Goal: Transaction & Acquisition: Purchase product/service

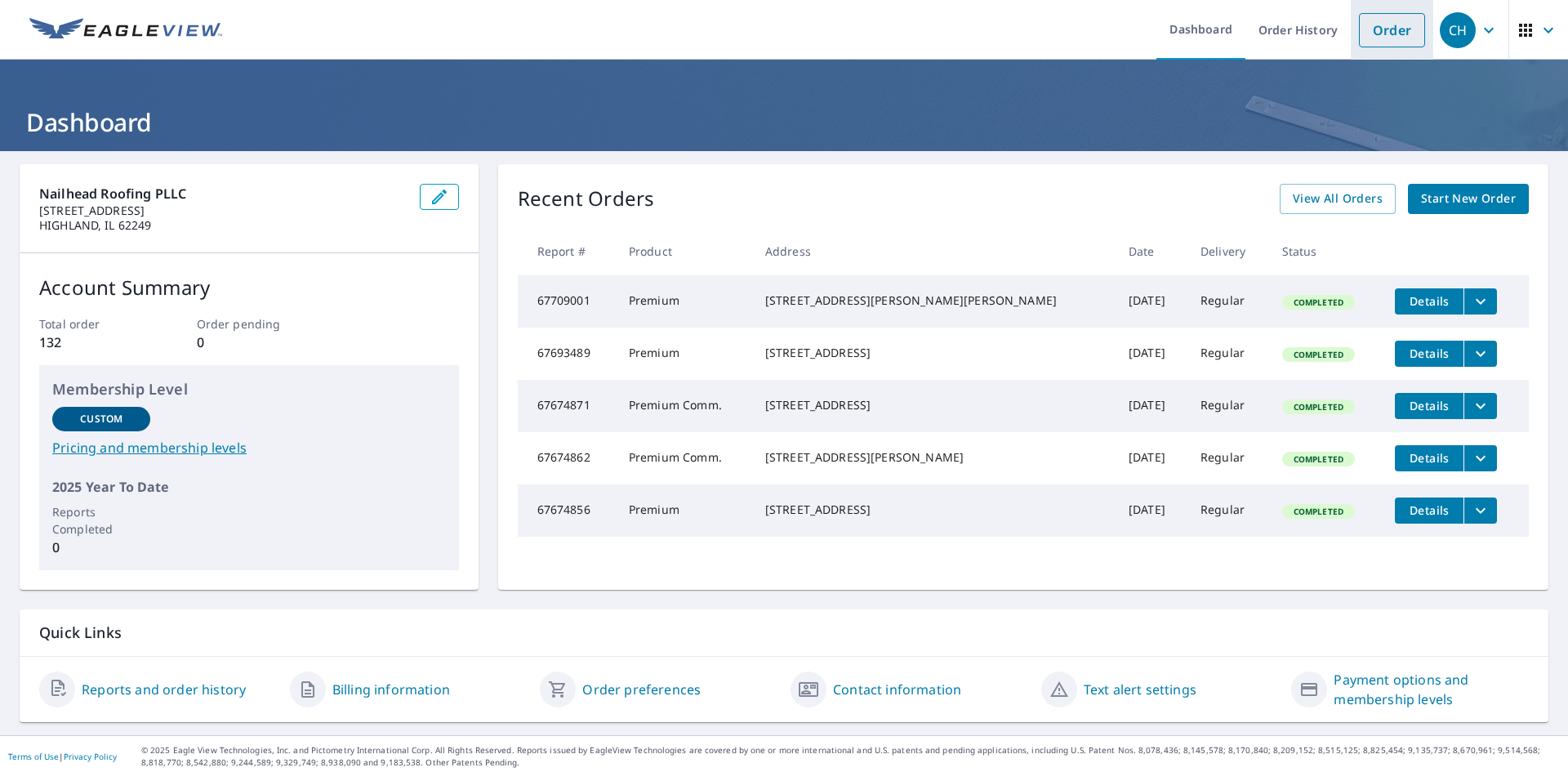
click at [1381, 22] on link "Order" at bounding box center [1392, 30] width 66 height 35
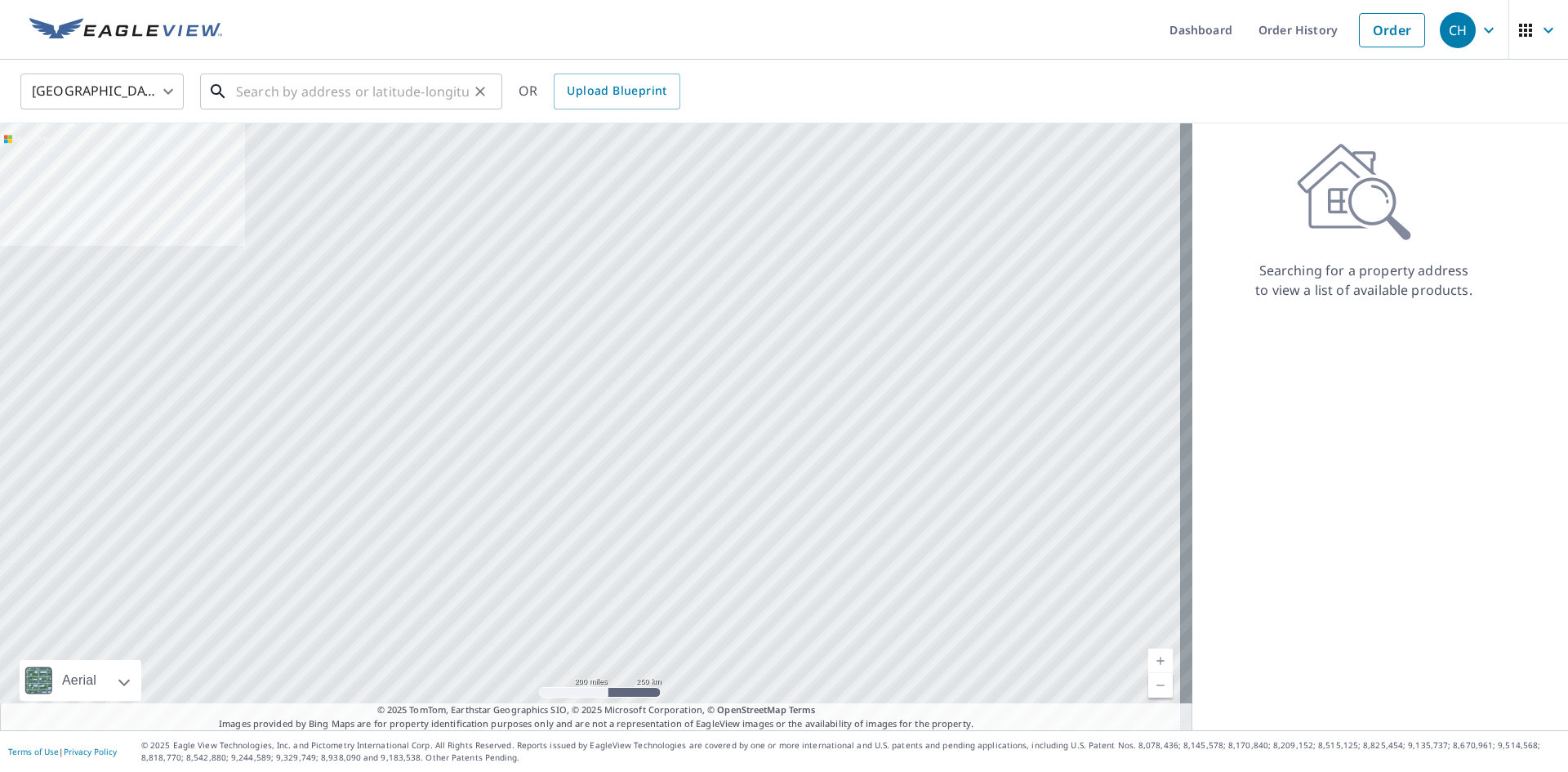
click at [348, 85] on input "text" at bounding box center [352, 91] width 233 height 46
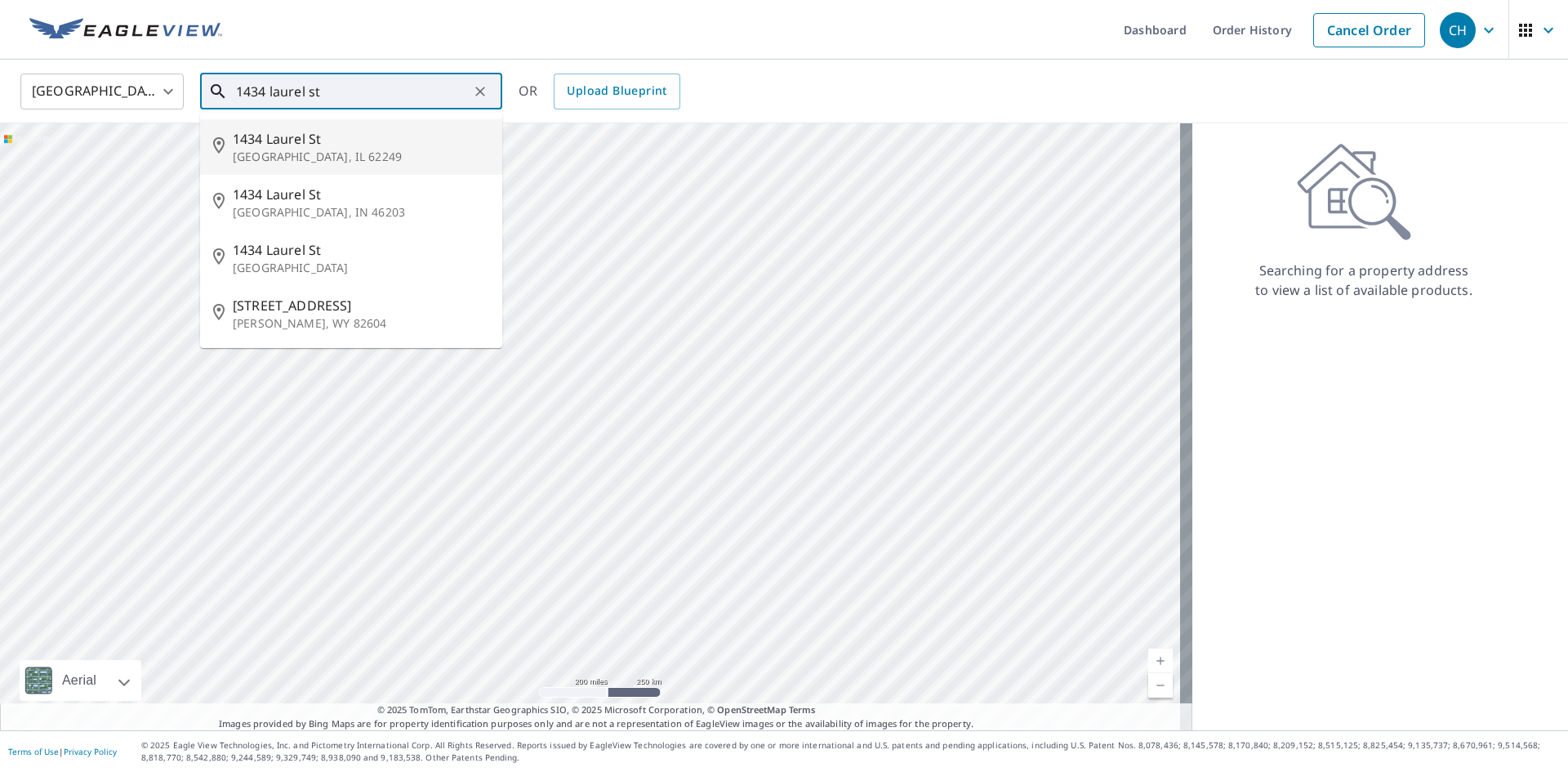
click at [327, 135] on span "1434 Laurel St" at bounding box center [361, 139] width 257 height 20
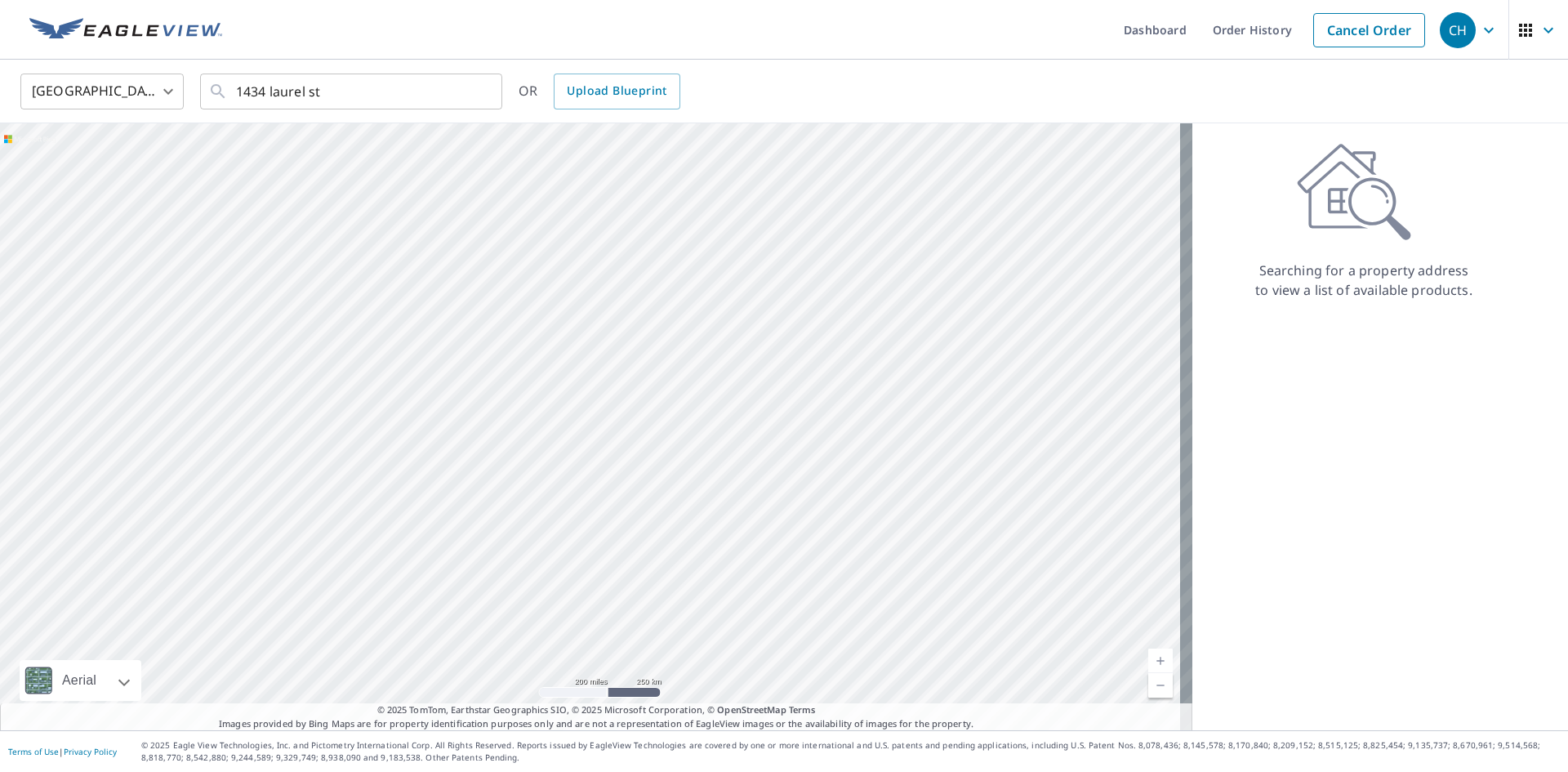
type input "[STREET_ADDRESS]"
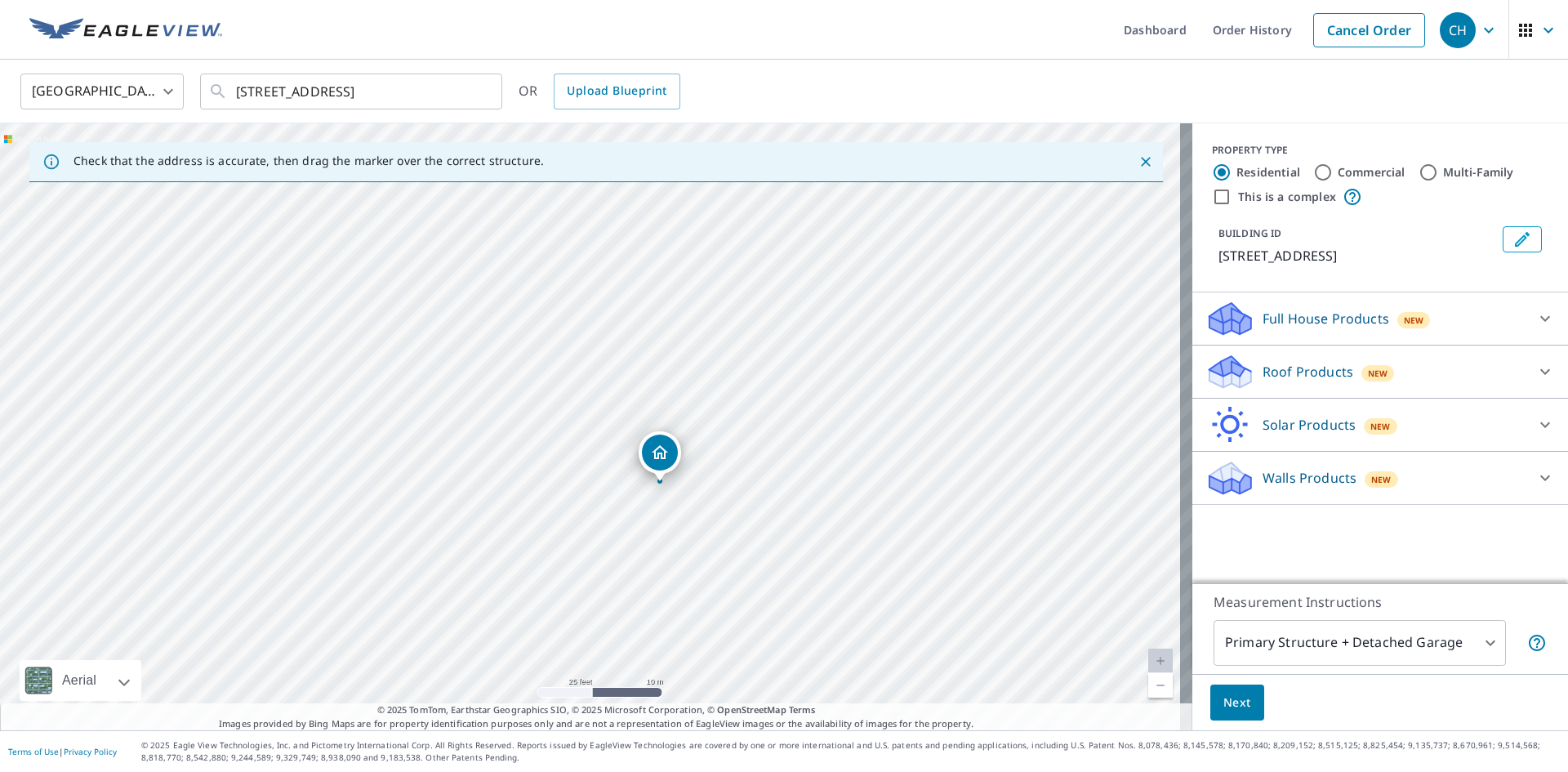
click at [1421, 373] on div "Roof Products New" at bounding box center [1365, 372] width 320 height 39
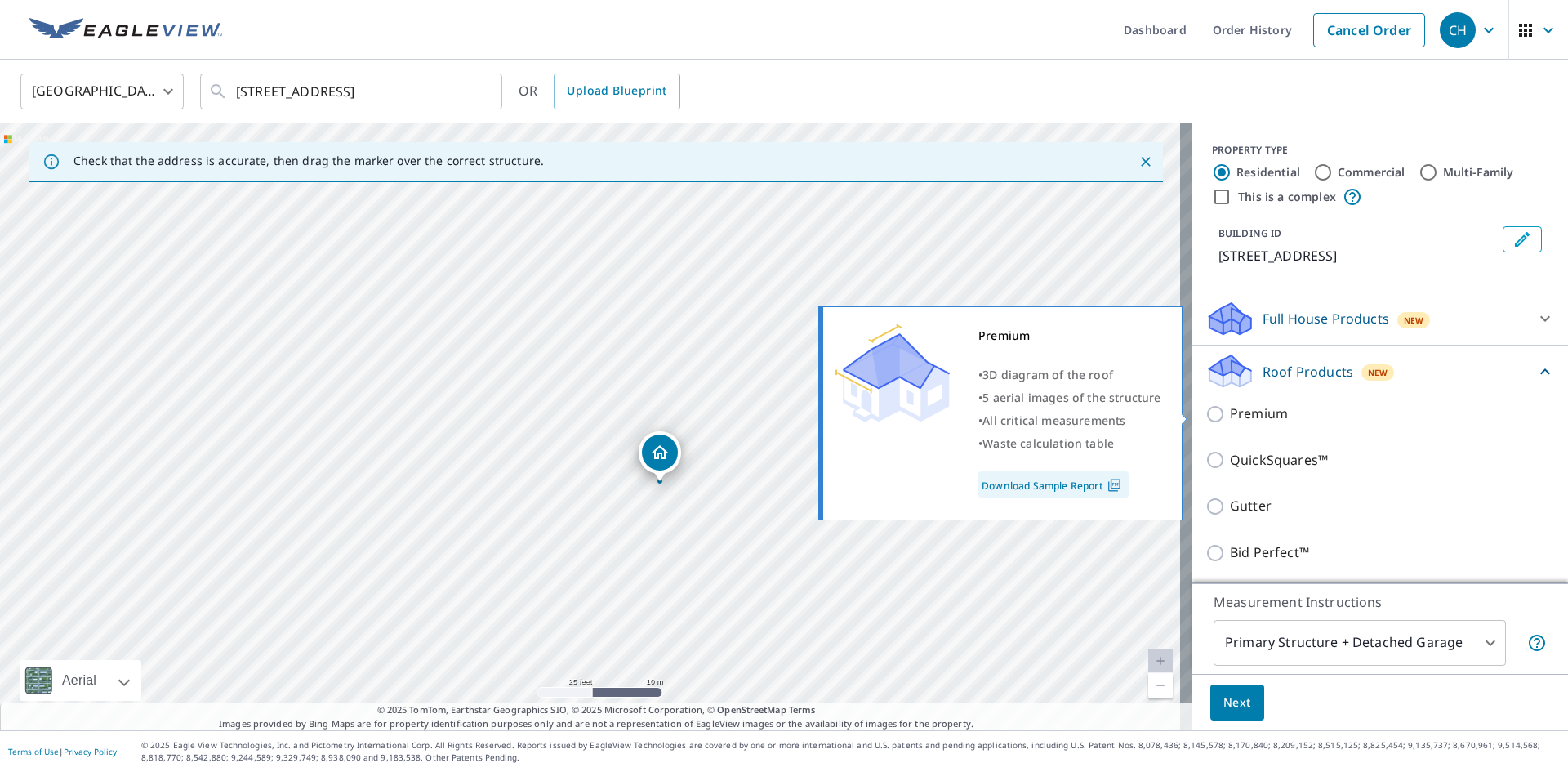
click at [1205, 415] on input "Premium" at bounding box center [1218, 414] width 25 height 20
checkbox input "true"
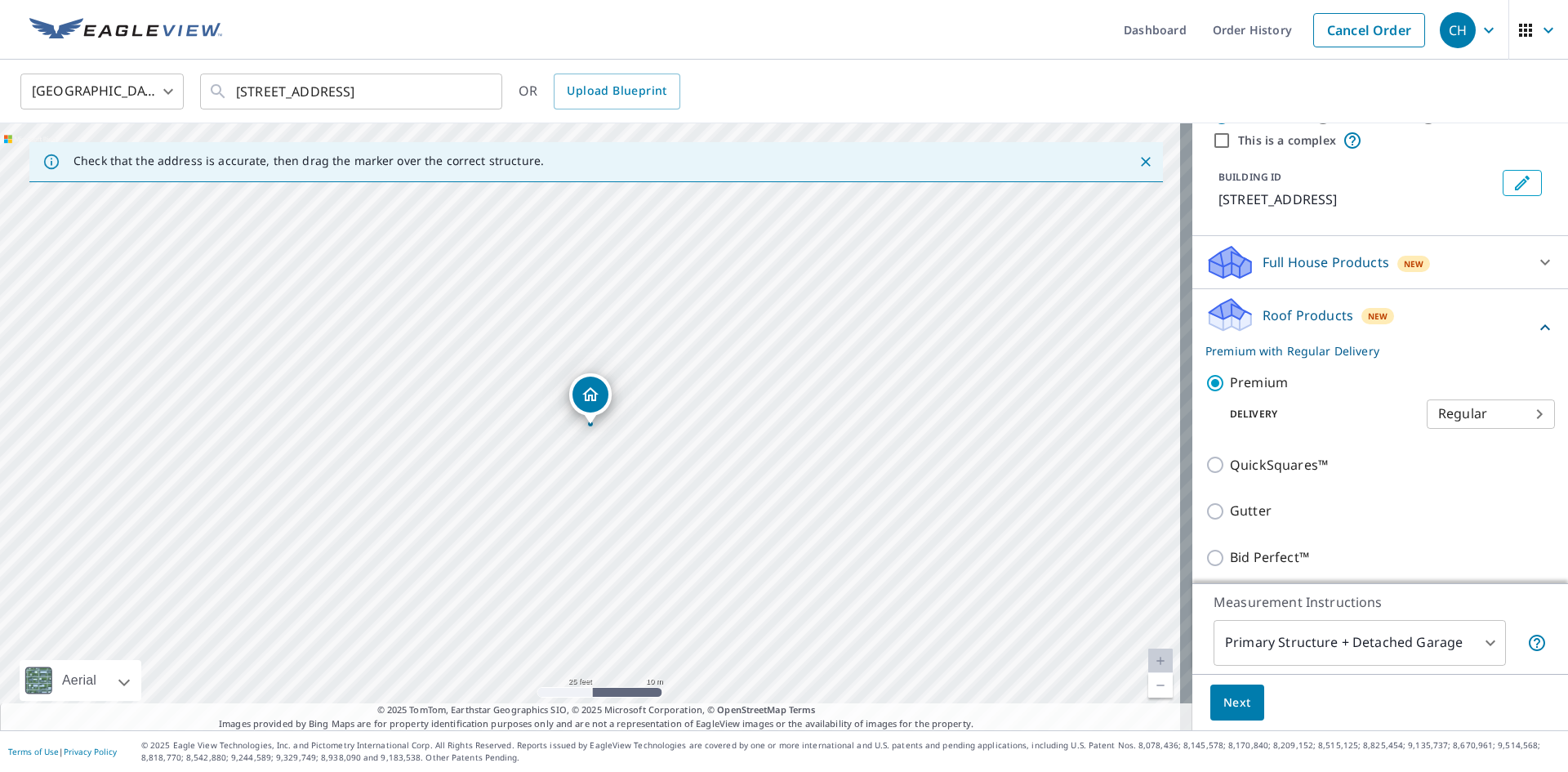
scroll to position [168, 0]
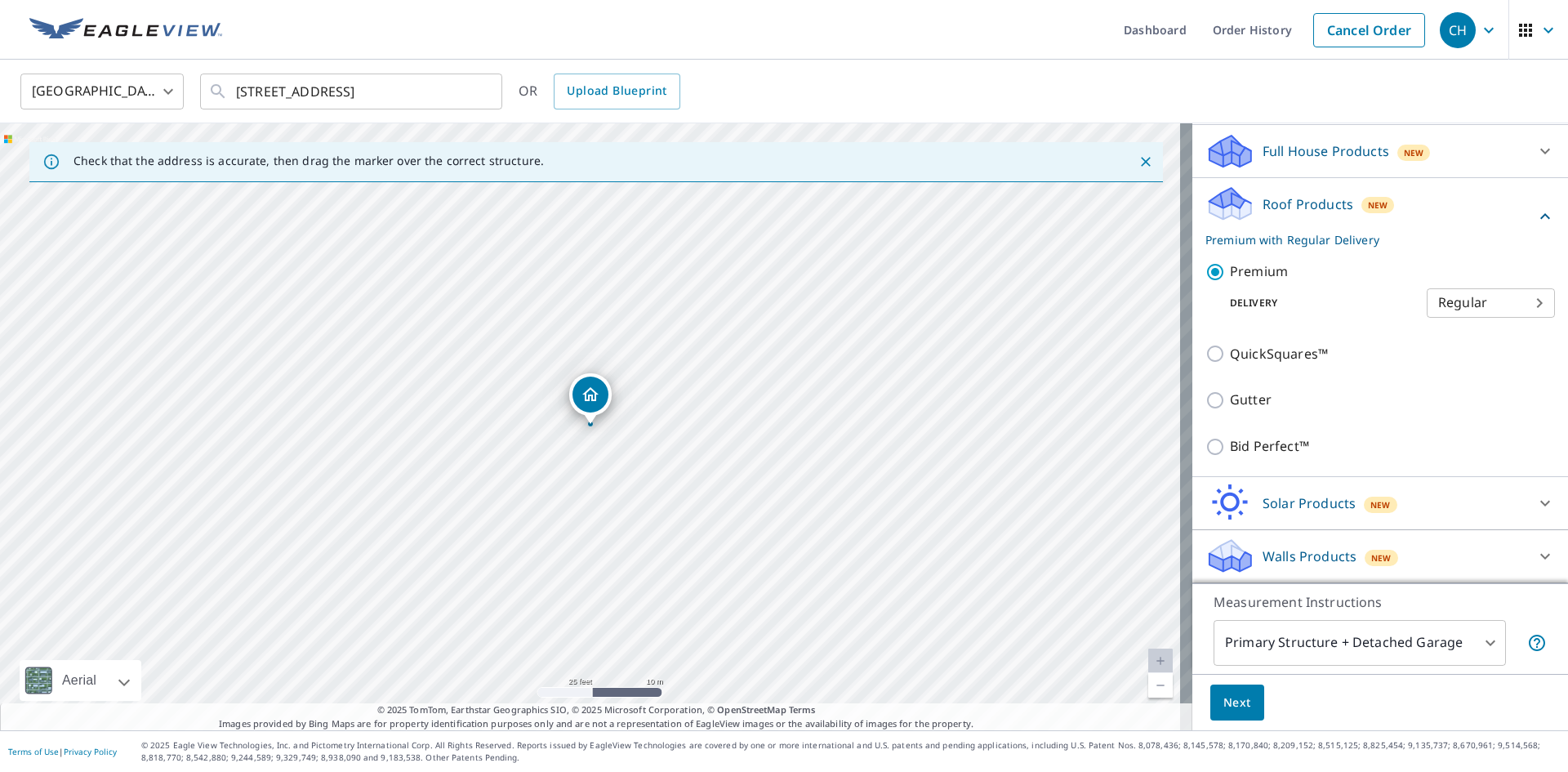
click at [1475, 655] on body "CH CH Dashboard Order History Cancel Order CH [GEOGRAPHIC_DATA] [GEOGRAPHIC_DAT…" at bounding box center [784, 386] width 1568 height 772
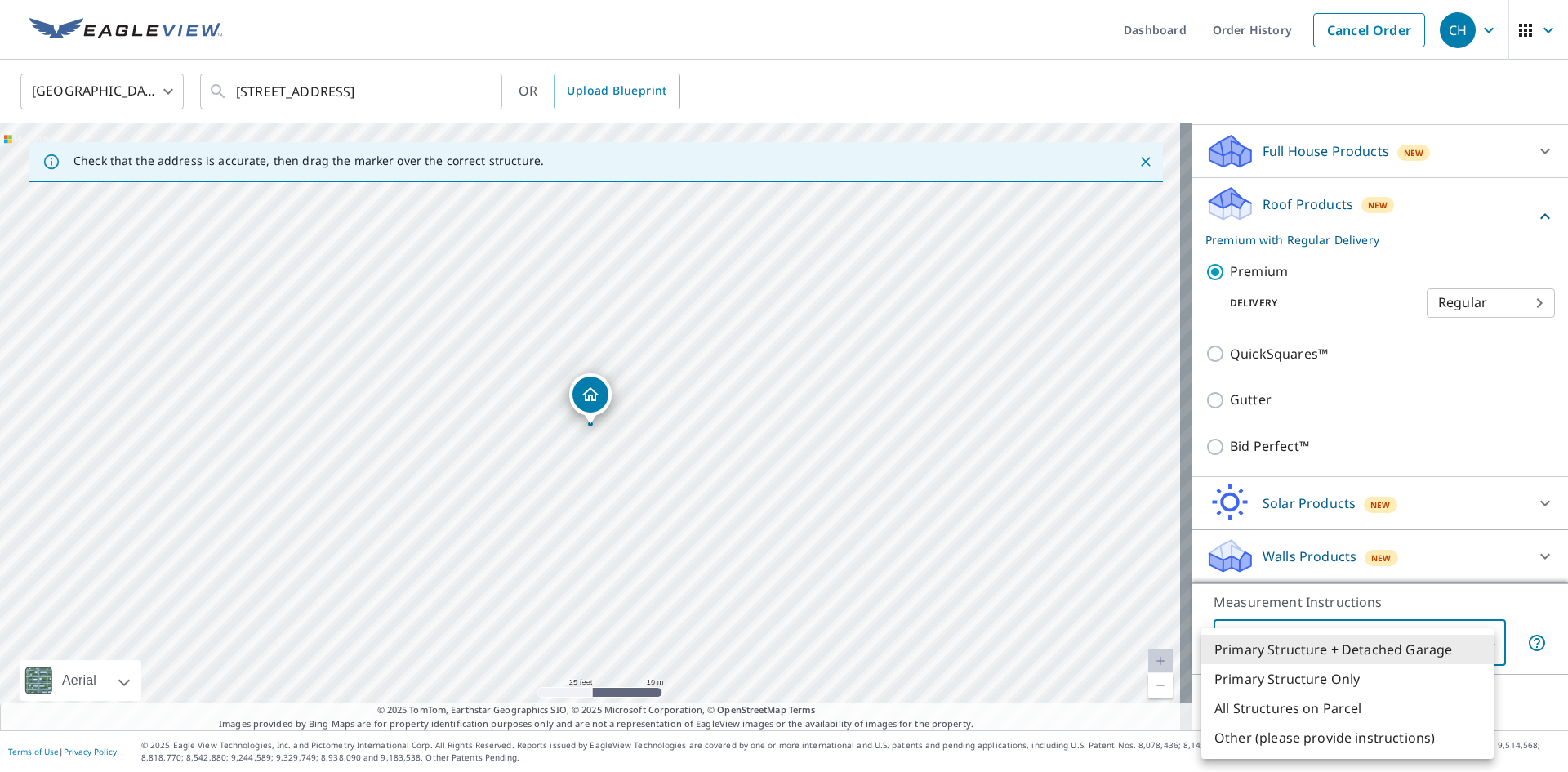
click at [1315, 675] on li "Primary Structure Only" at bounding box center [1348, 679] width 293 height 30
type input "2"
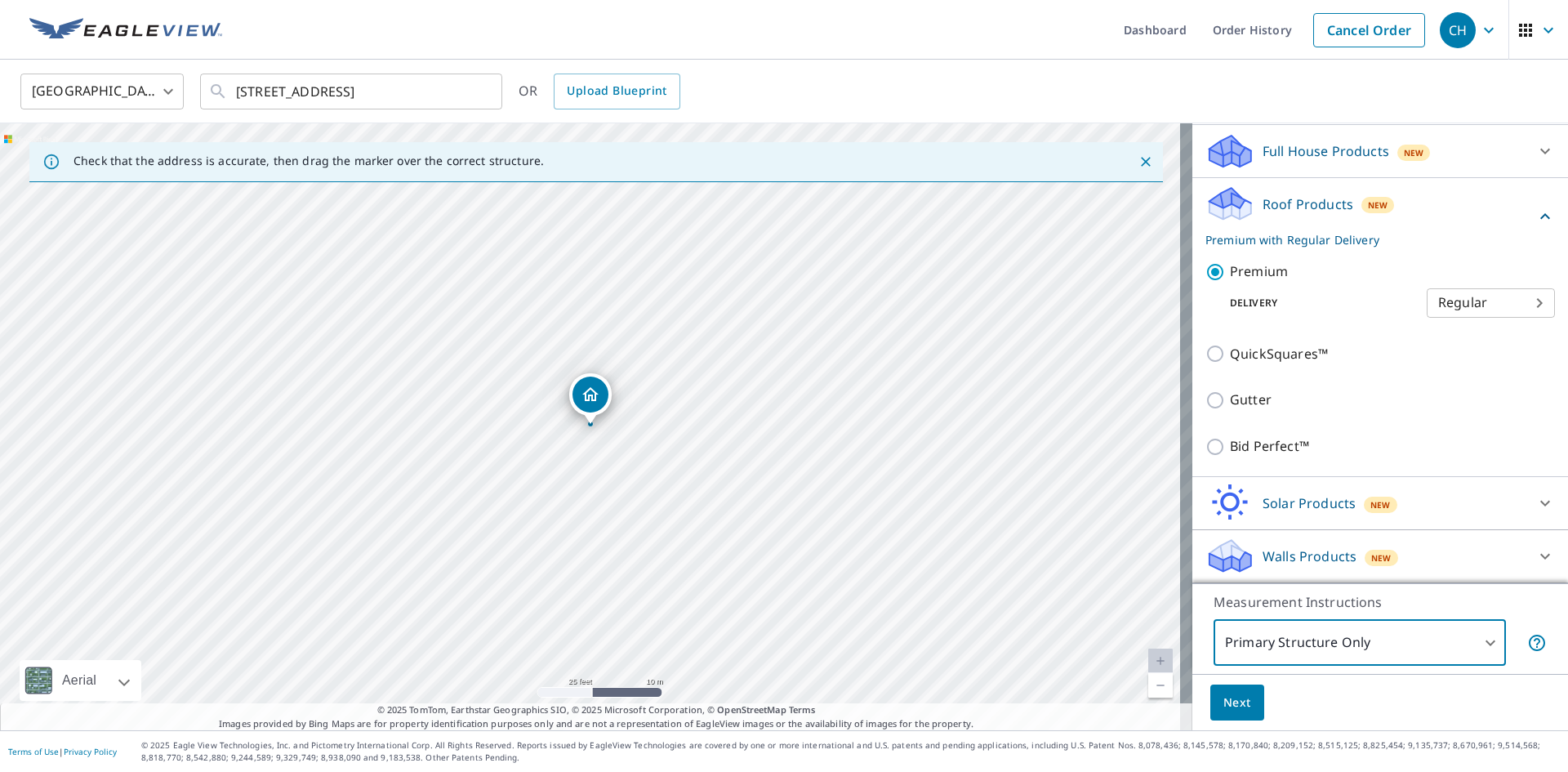
click at [1238, 693] on span "Next" at bounding box center [1237, 702] width 28 height 21
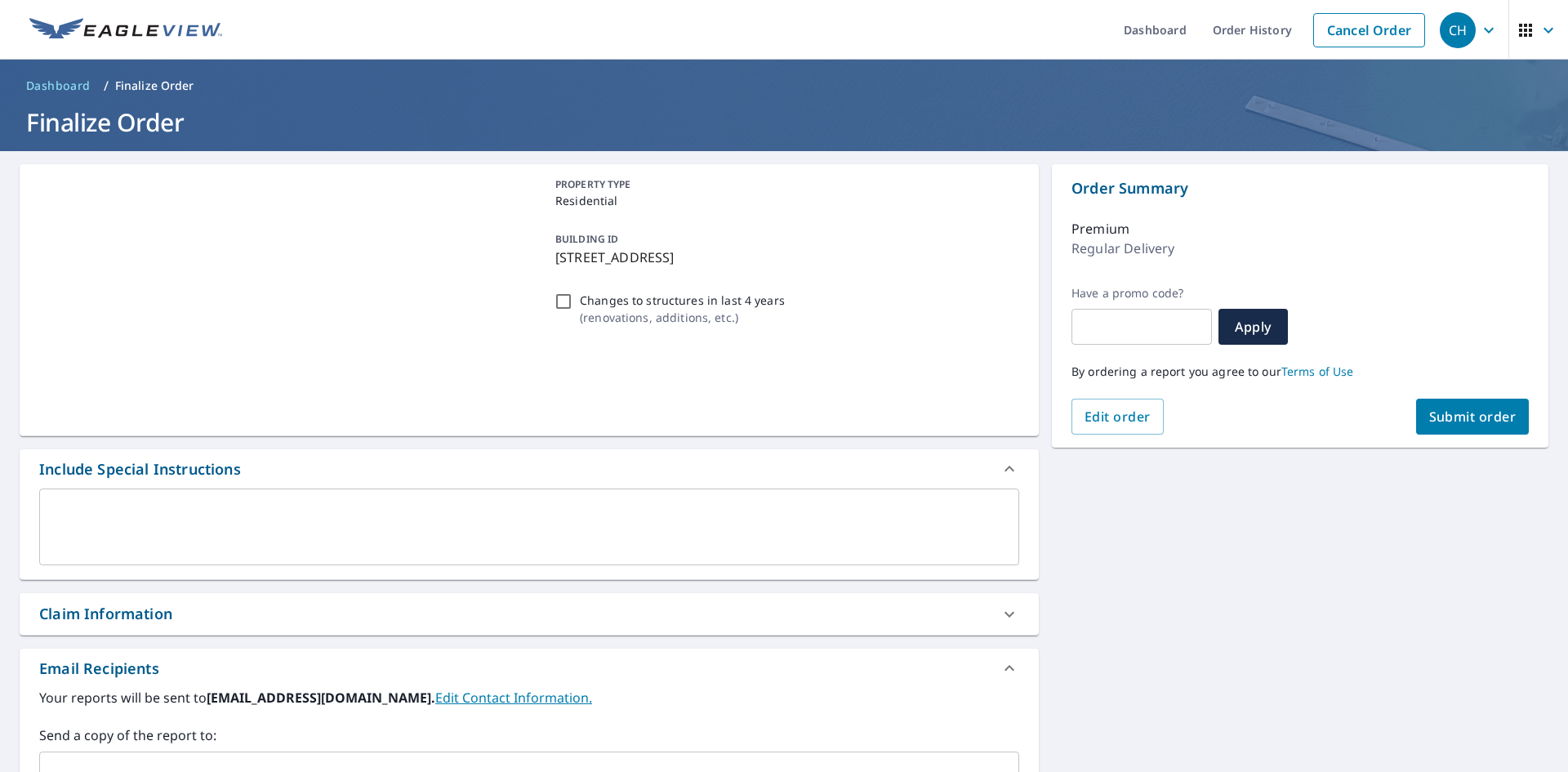
click at [1436, 423] on span "Submit order" at bounding box center [1473, 417] width 87 height 18
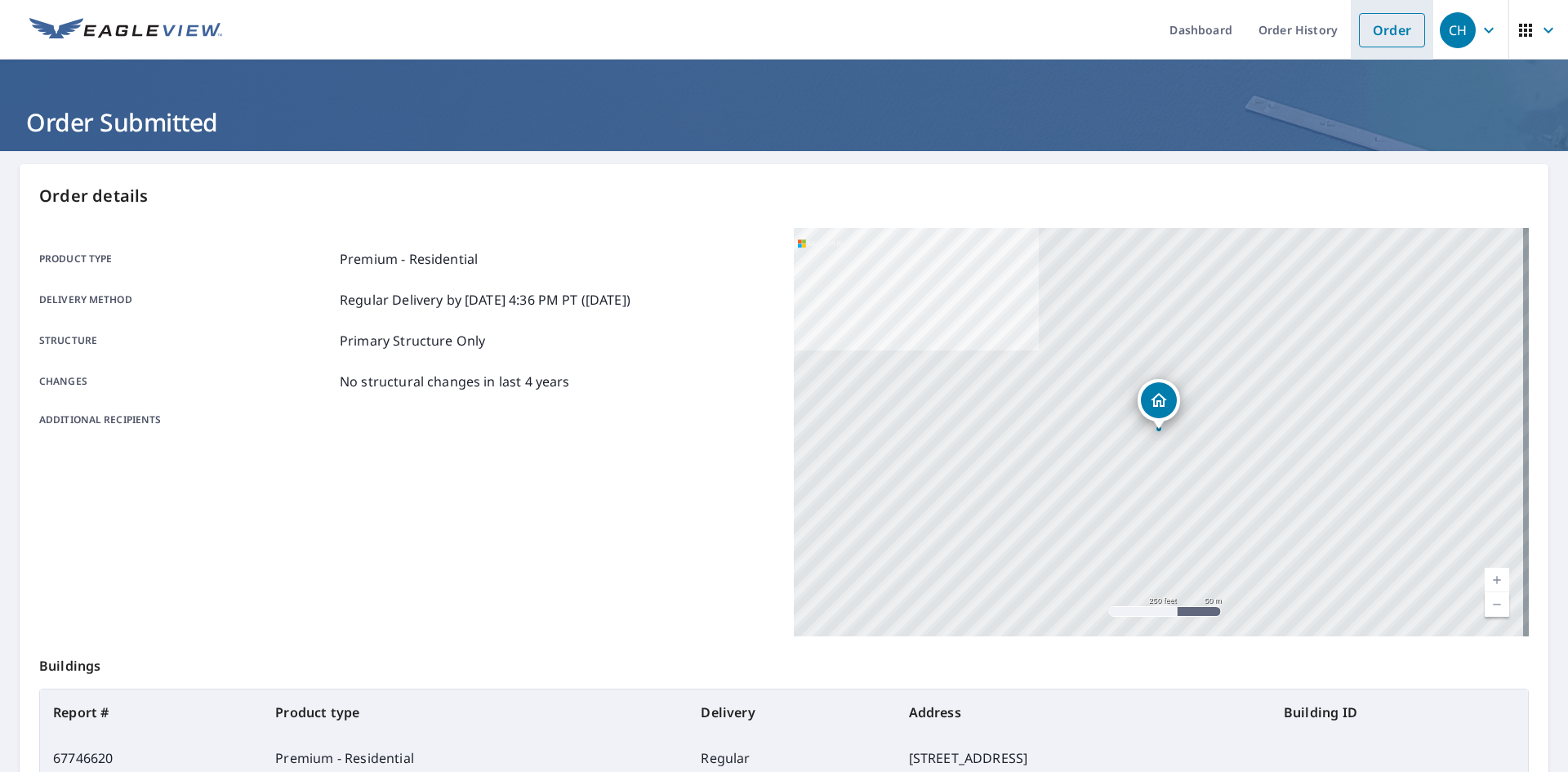
click at [1378, 29] on link "Order" at bounding box center [1392, 30] width 66 height 35
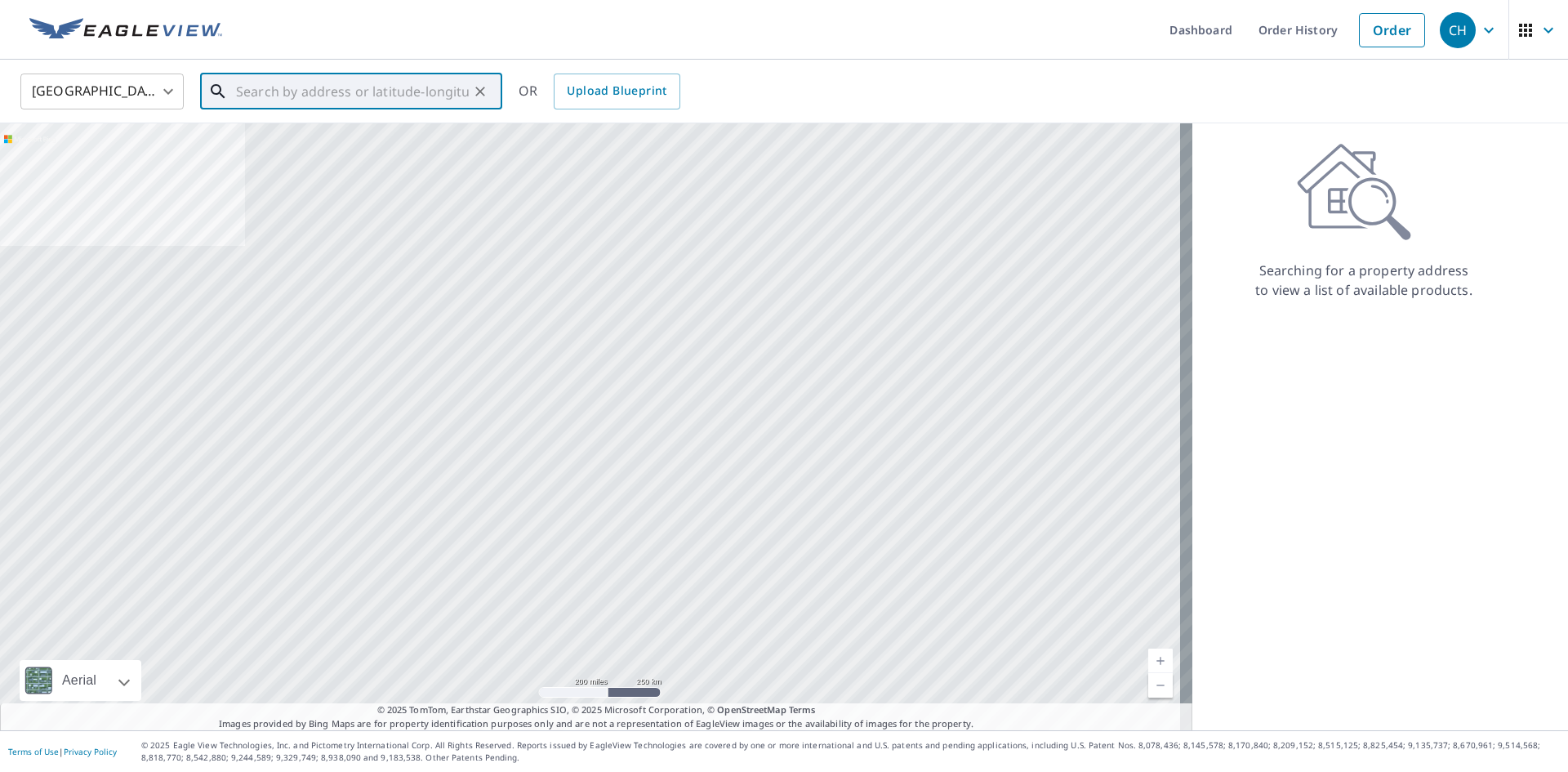
click at [320, 90] on input "text" at bounding box center [352, 91] width 233 height 46
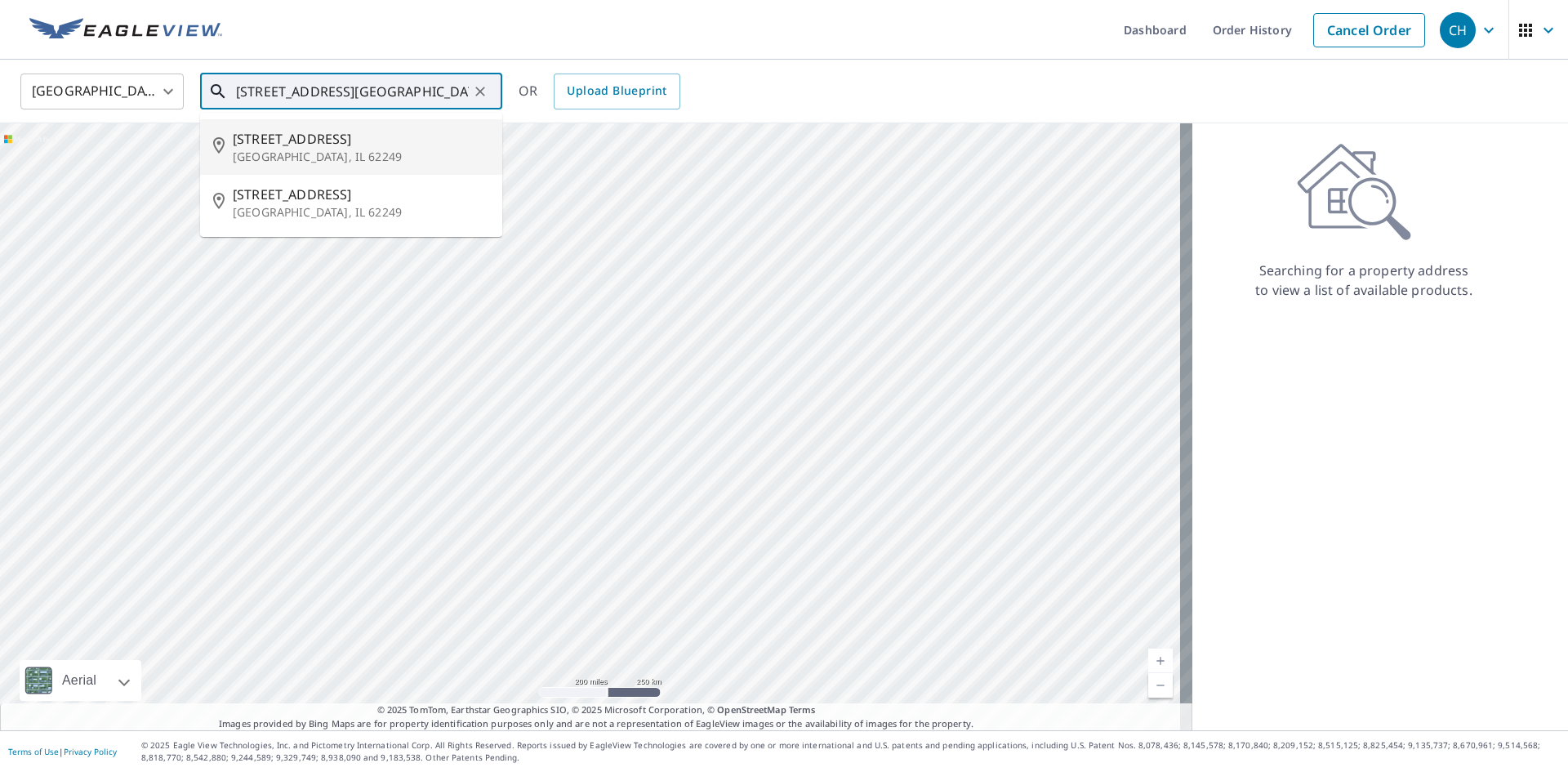
click at [322, 163] on p "[GEOGRAPHIC_DATA], IL 62249" at bounding box center [361, 157] width 257 height 16
type input "[STREET_ADDRESS]"
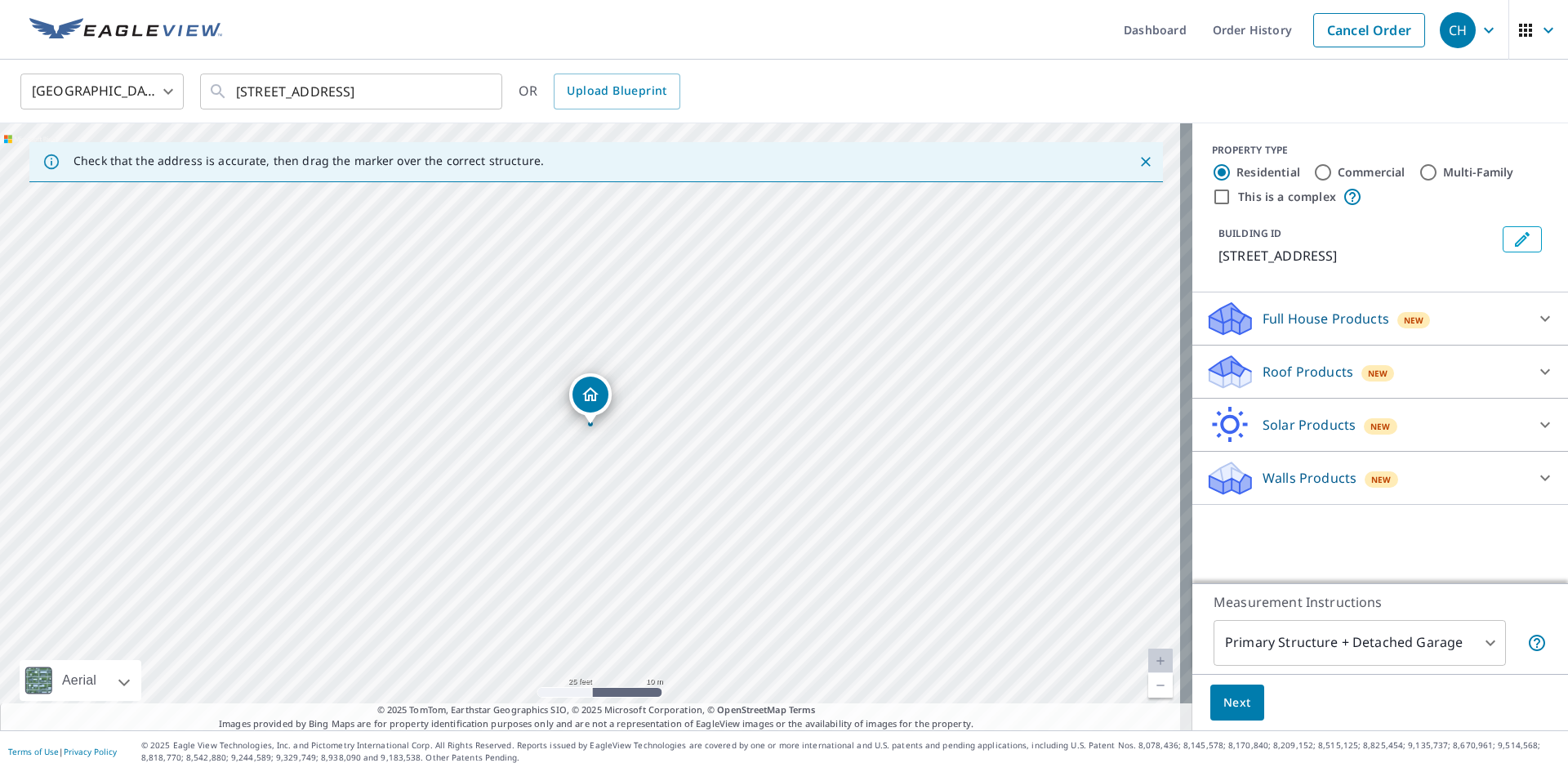
click at [1482, 648] on body "CH CH Dashboard Order History Cancel Order CH [GEOGRAPHIC_DATA] [GEOGRAPHIC_DAT…" at bounding box center [784, 386] width 1568 height 772
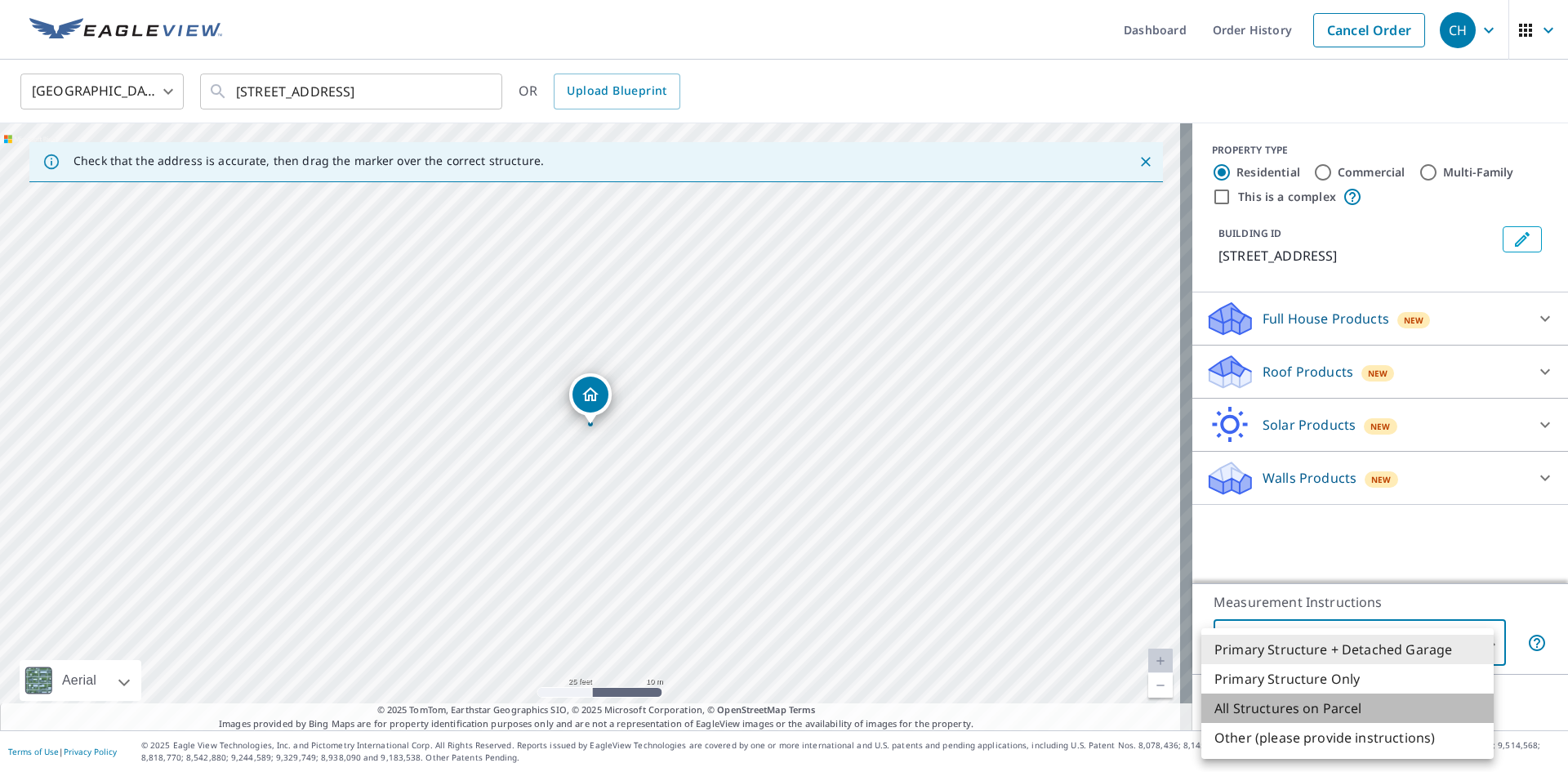
click at [1353, 713] on li "All Structures on Parcel" at bounding box center [1348, 708] width 293 height 30
type input "3"
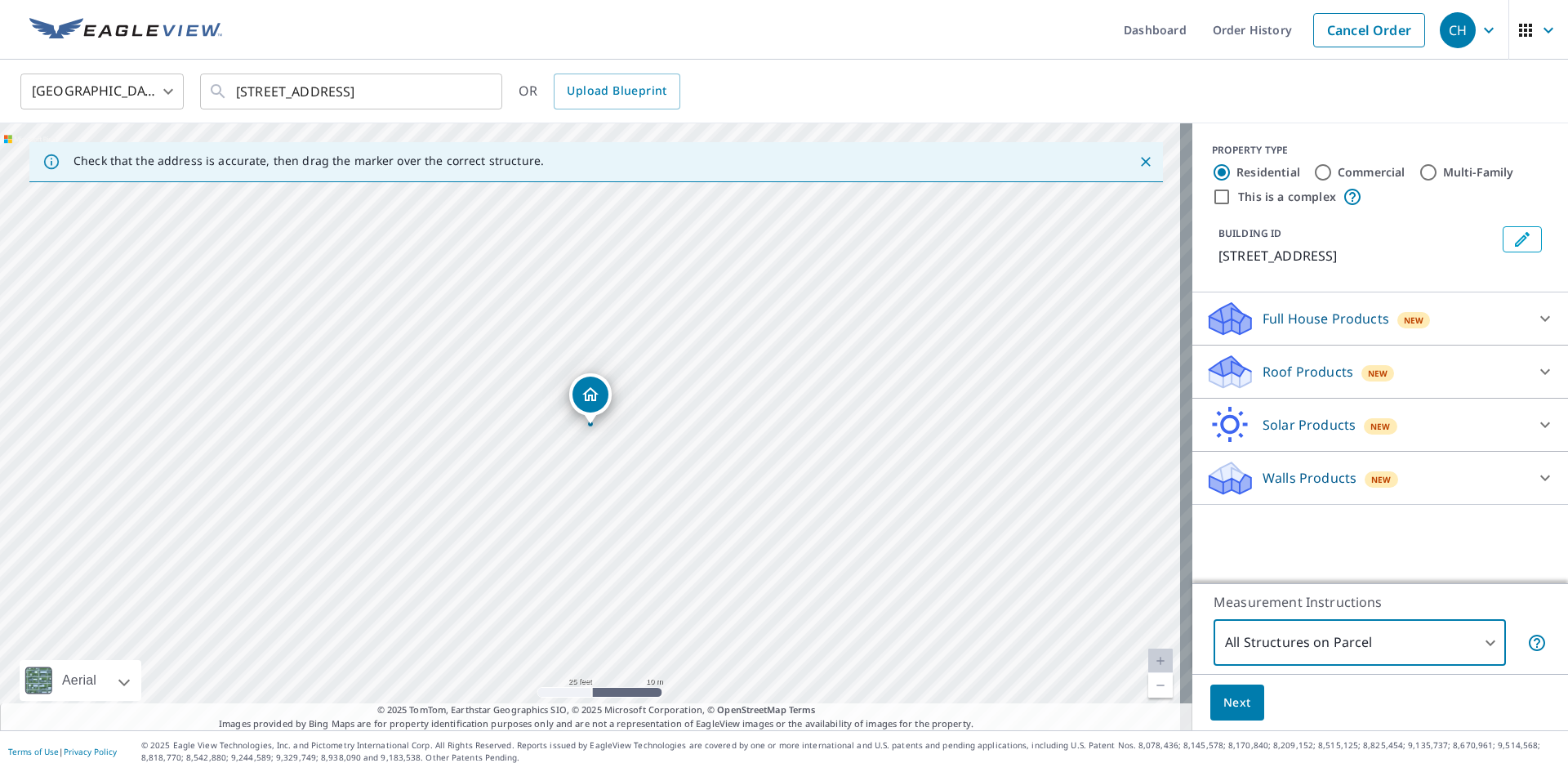
click at [1237, 699] on span "Next" at bounding box center [1237, 702] width 28 height 21
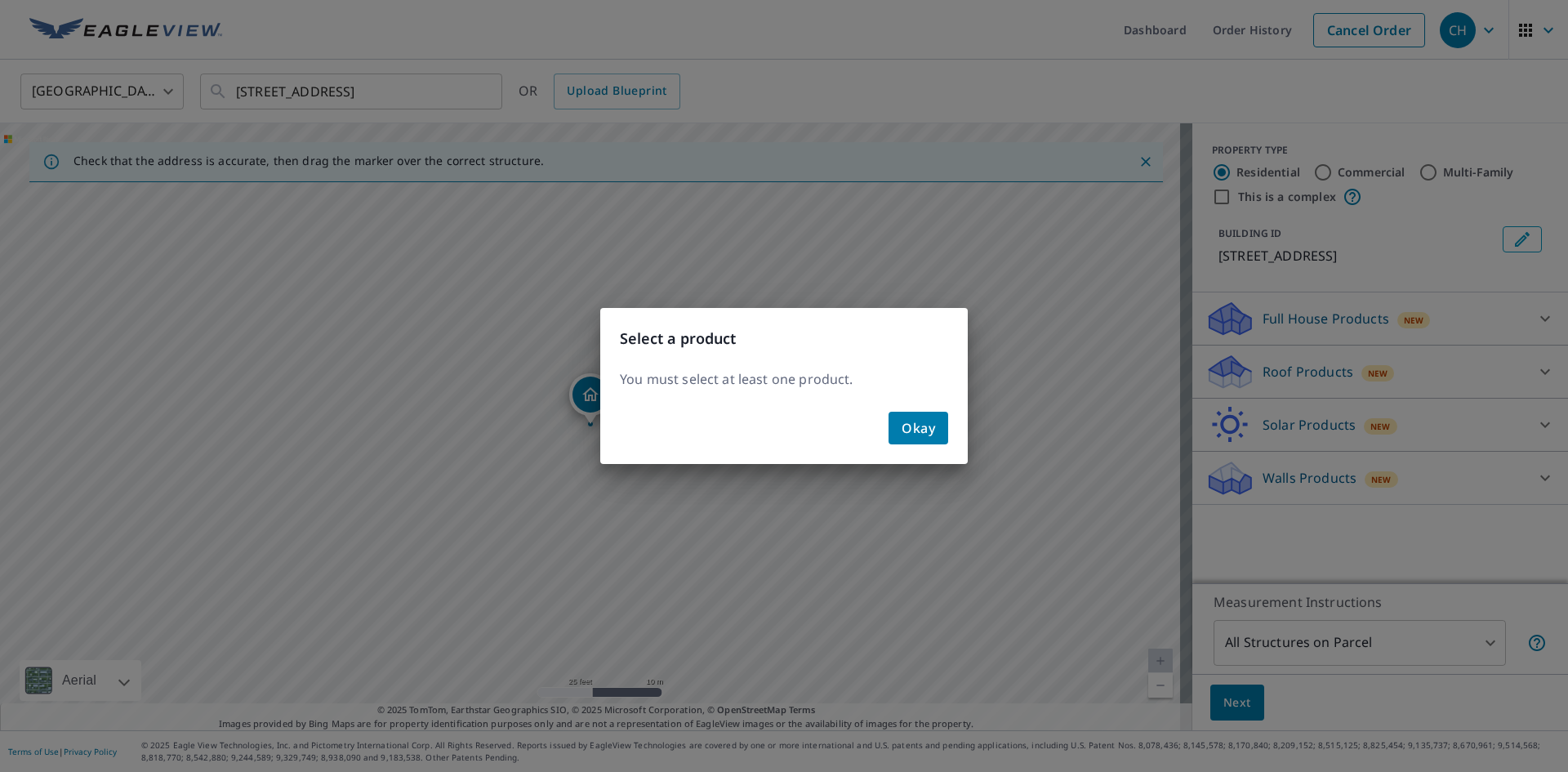
drag, startPoint x: 1331, startPoint y: 391, endPoint x: 1311, endPoint y: 383, distance: 21.5
click at [1331, 391] on div "Select a product You must select at least one product. Okay" at bounding box center [784, 386] width 1568 height 772
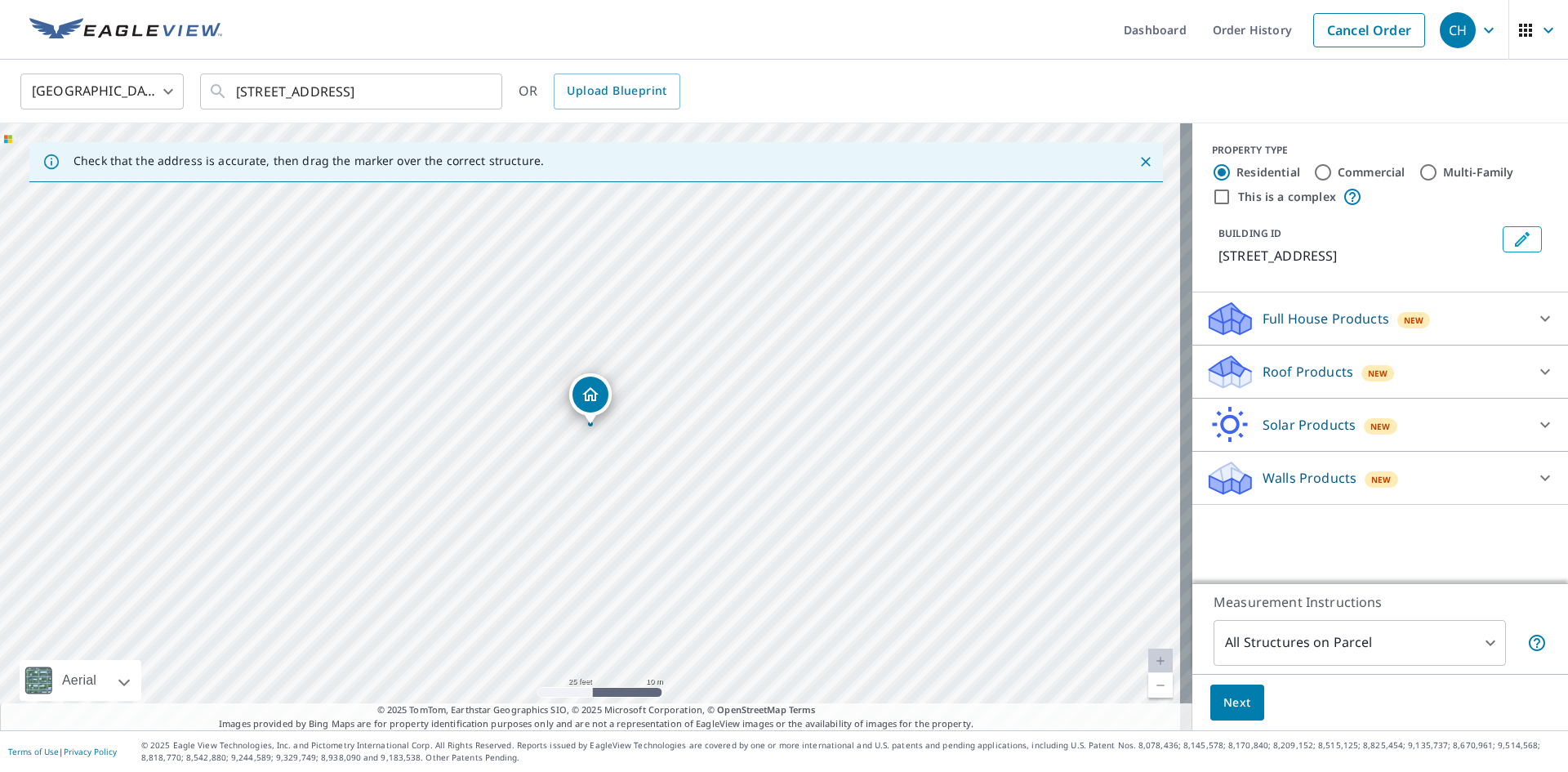
click at [1368, 374] on span "New" at bounding box center [1378, 373] width 21 height 13
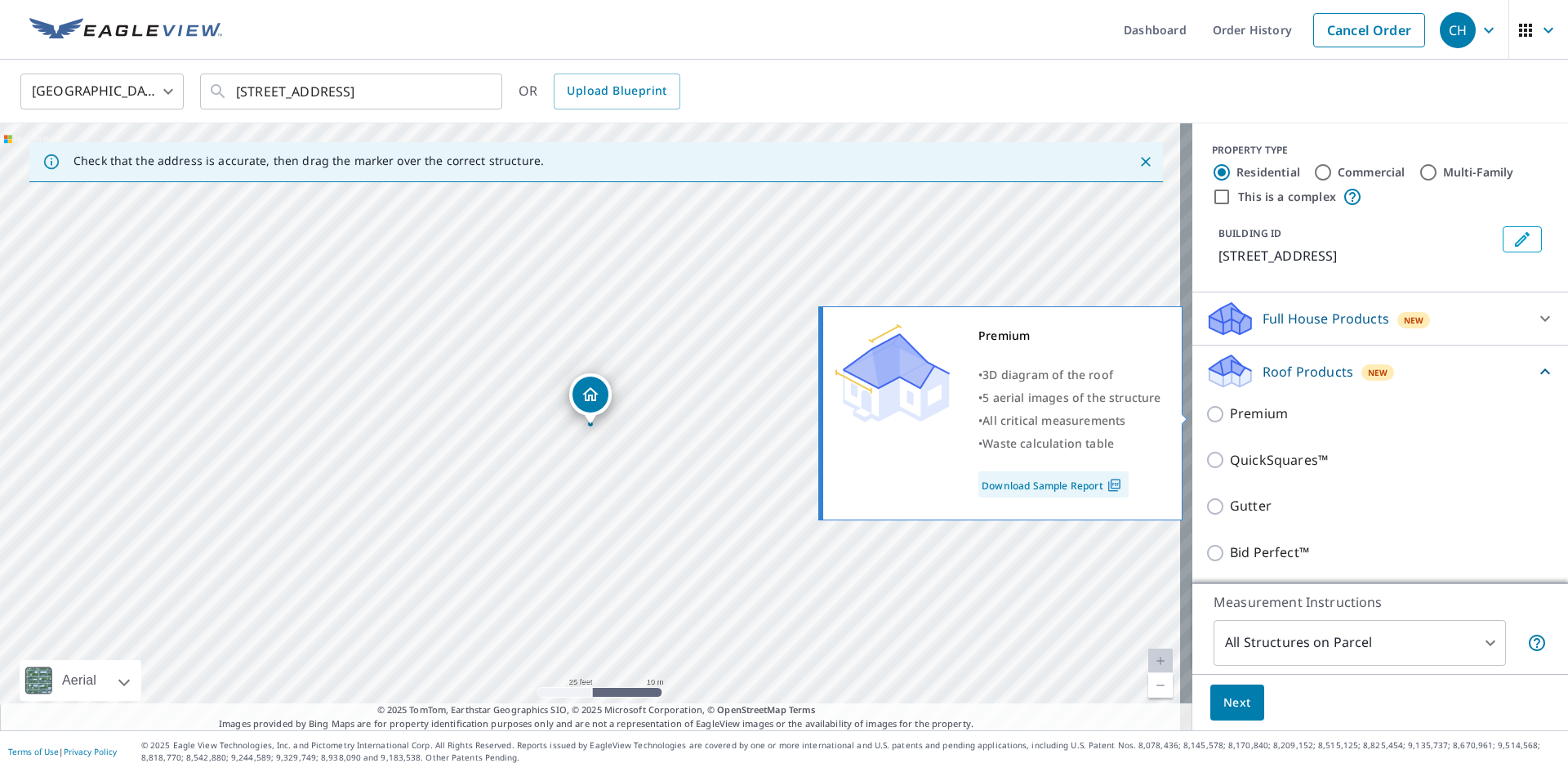
click at [1205, 414] on input "Premium" at bounding box center [1218, 414] width 25 height 20
checkbox input "true"
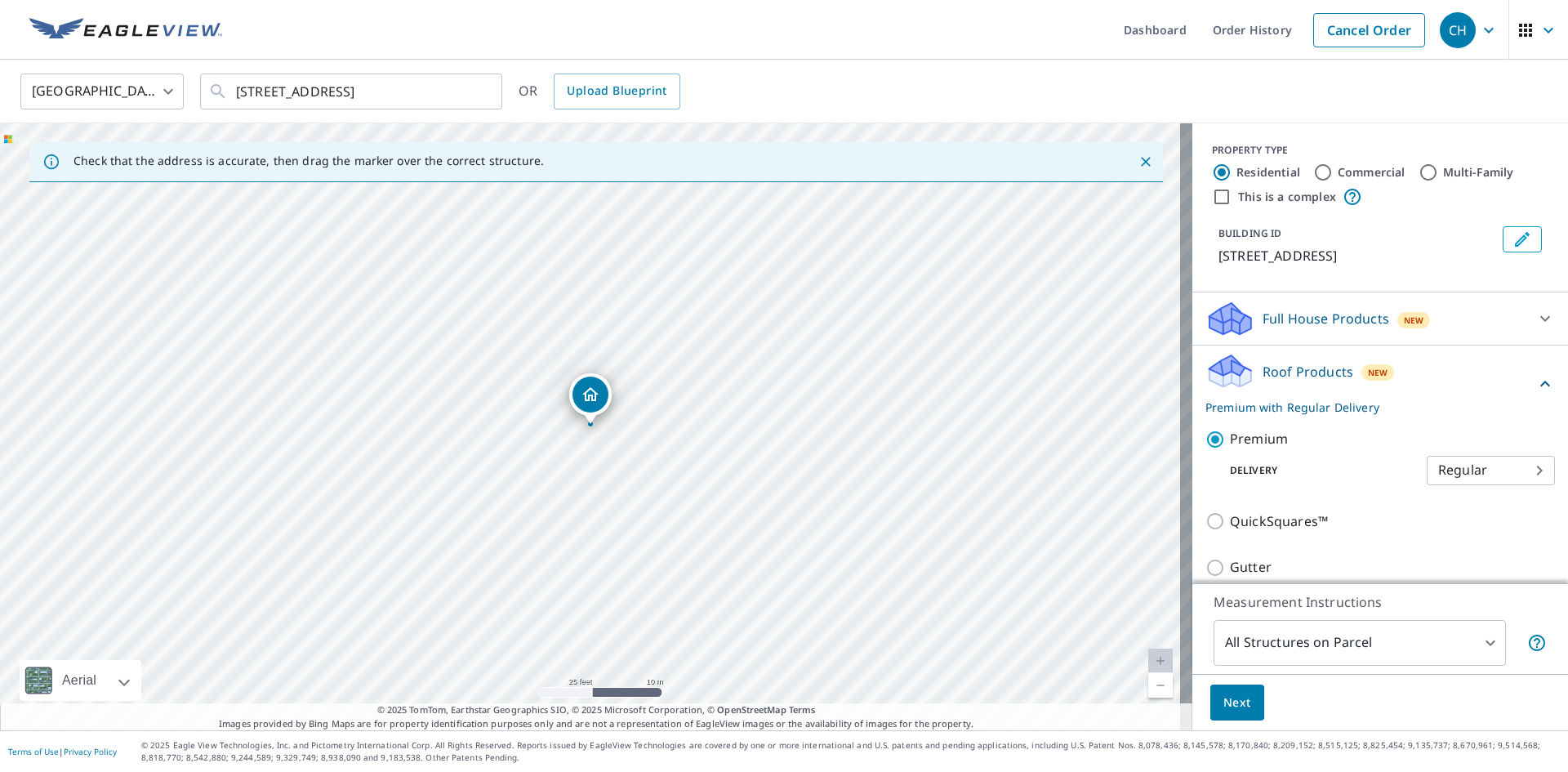
click at [1237, 710] on span "Next" at bounding box center [1237, 702] width 28 height 21
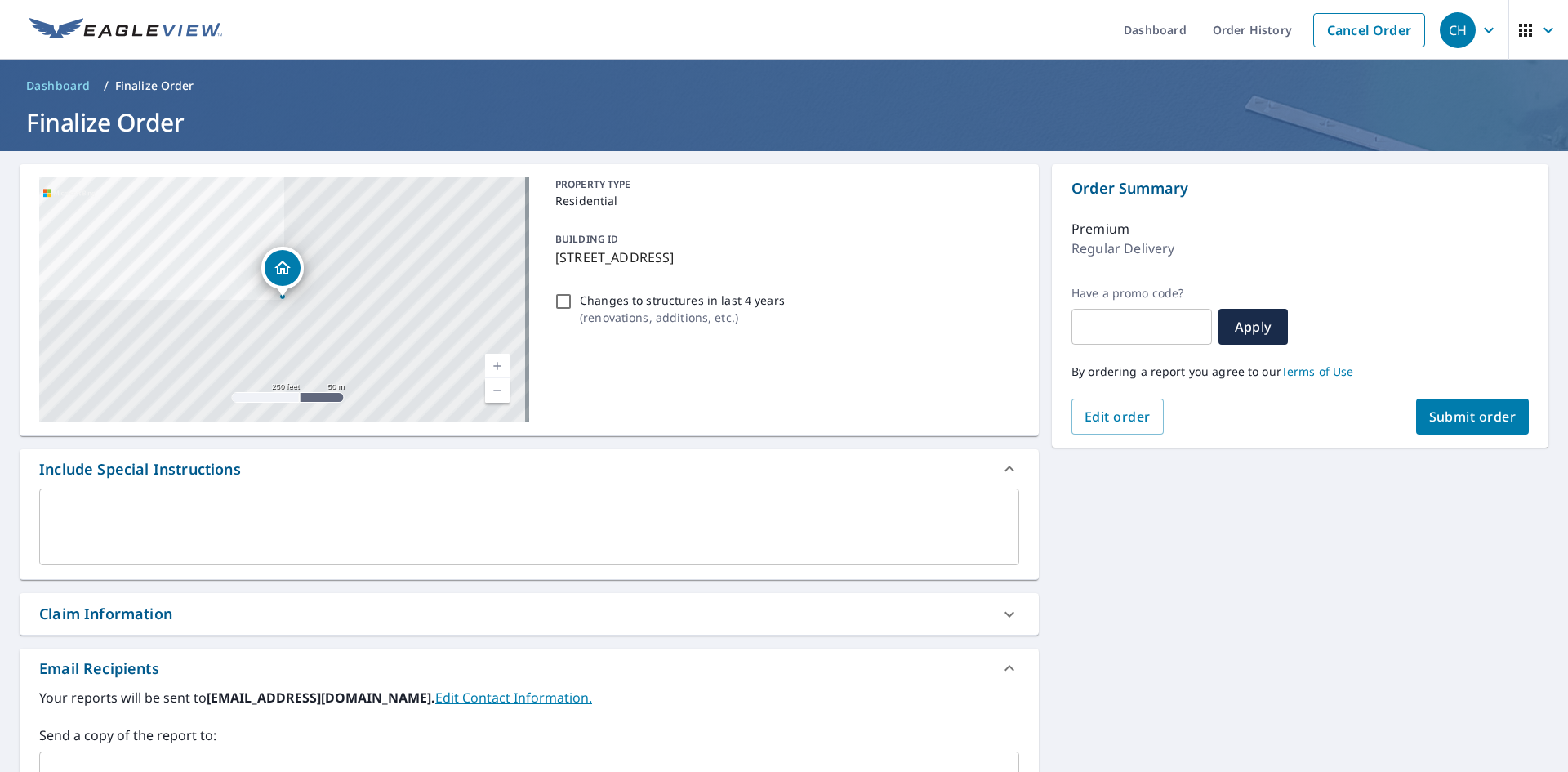
click at [1432, 413] on span "Submit order" at bounding box center [1473, 417] width 87 height 18
